Goal: Check status: Check status

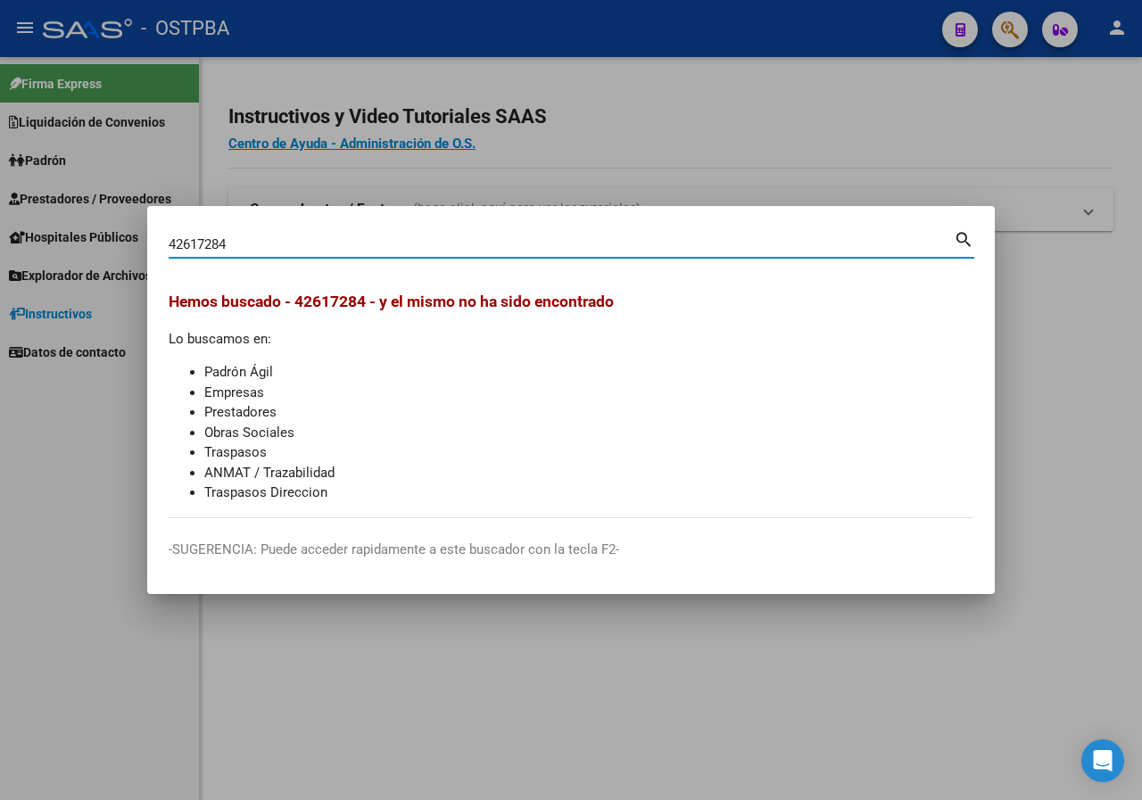
click at [277, 251] on input "42617284" at bounding box center [561, 244] width 785 height 16
paste input "35088259"
type input "35088259"
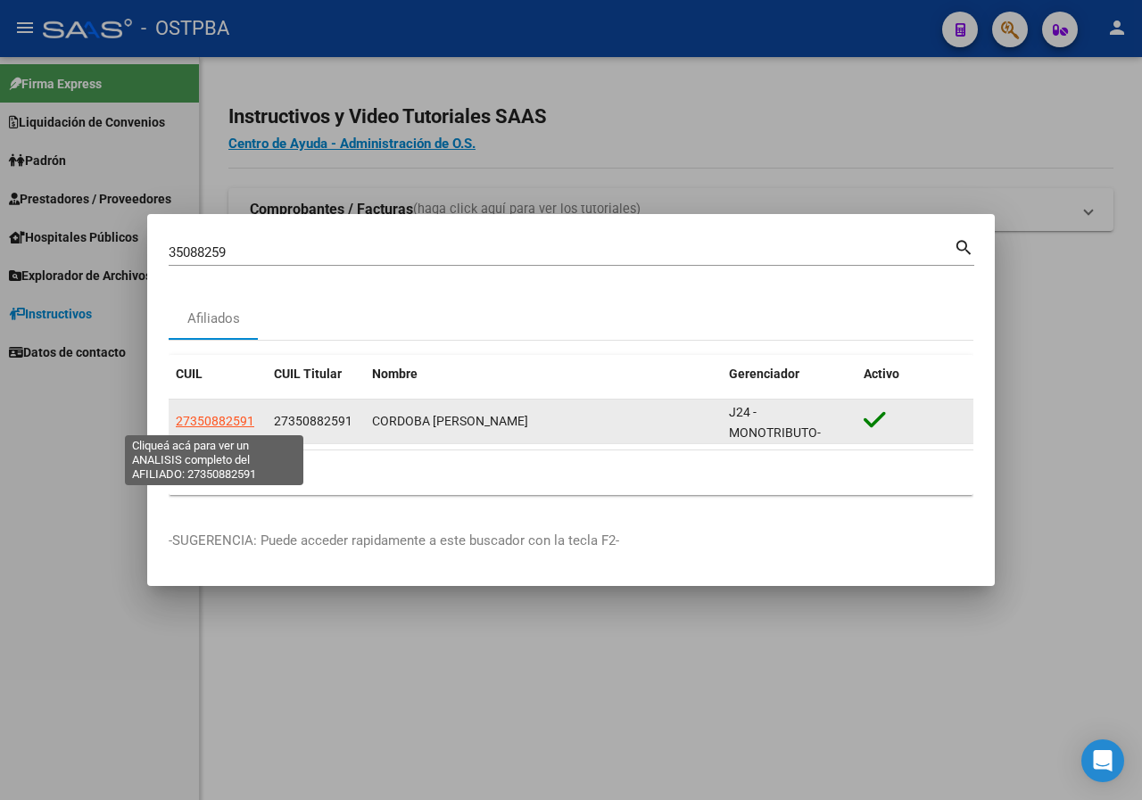
click at [242, 423] on span "27350882591" at bounding box center [215, 421] width 79 height 14
type textarea "27350882591"
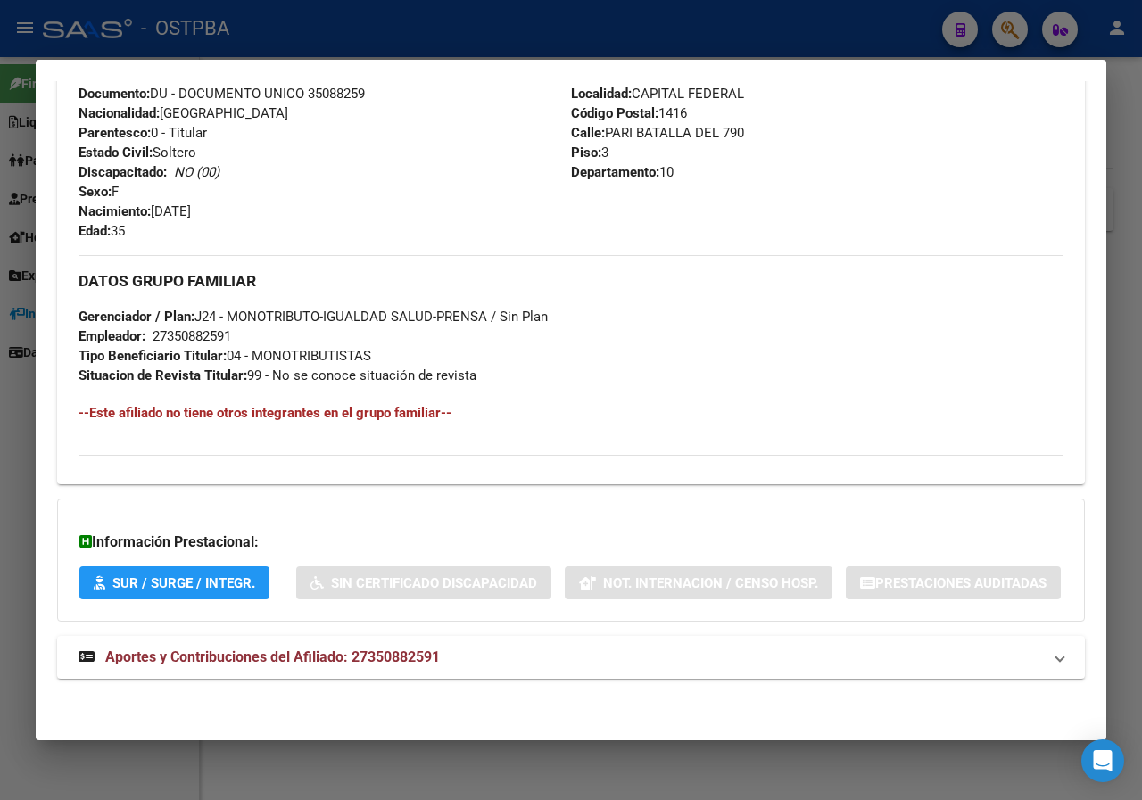
scroll to position [357, 0]
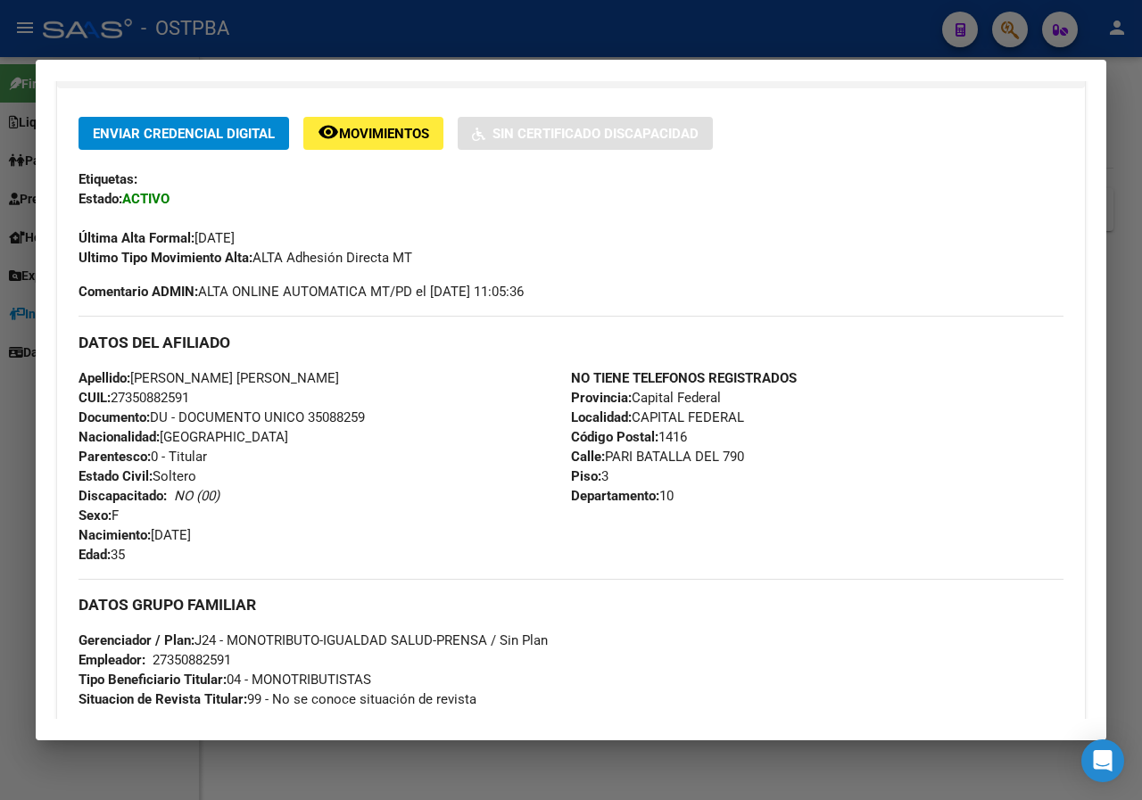
click at [0, 325] on div at bounding box center [571, 400] width 1142 height 800
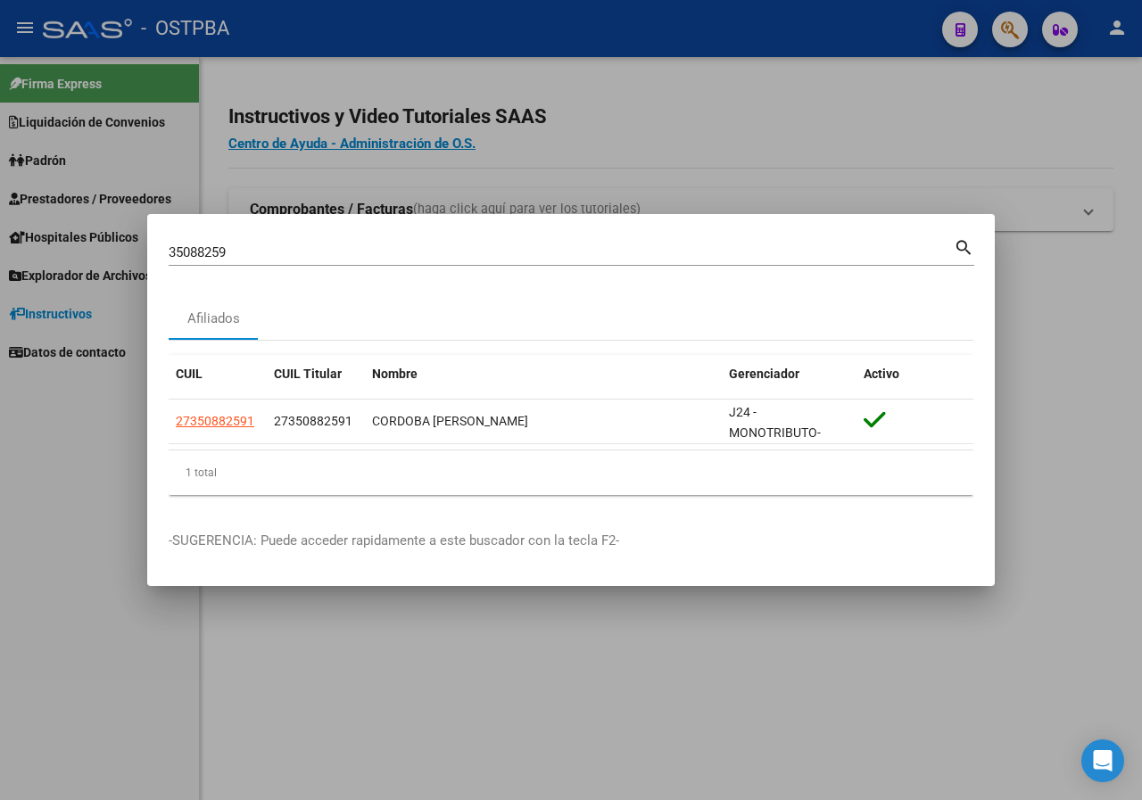
click at [261, 253] on input "35088259" at bounding box center [561, 252] width 785 height 16
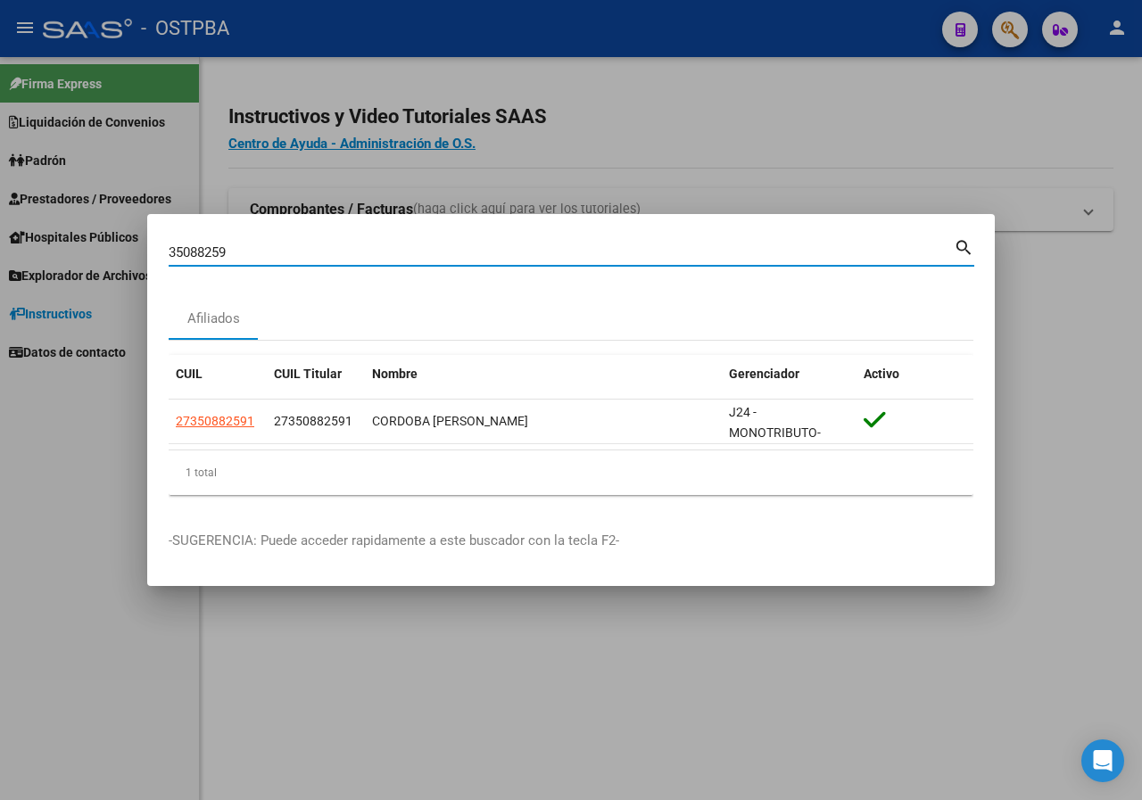
click at [261, 253] on input "35088259" at bounding box center [561, 252] width 785 height 16
paste input "4376031"
type input "34376031"
